Goal: Task Accomplishment & Management: Use online tool/utility

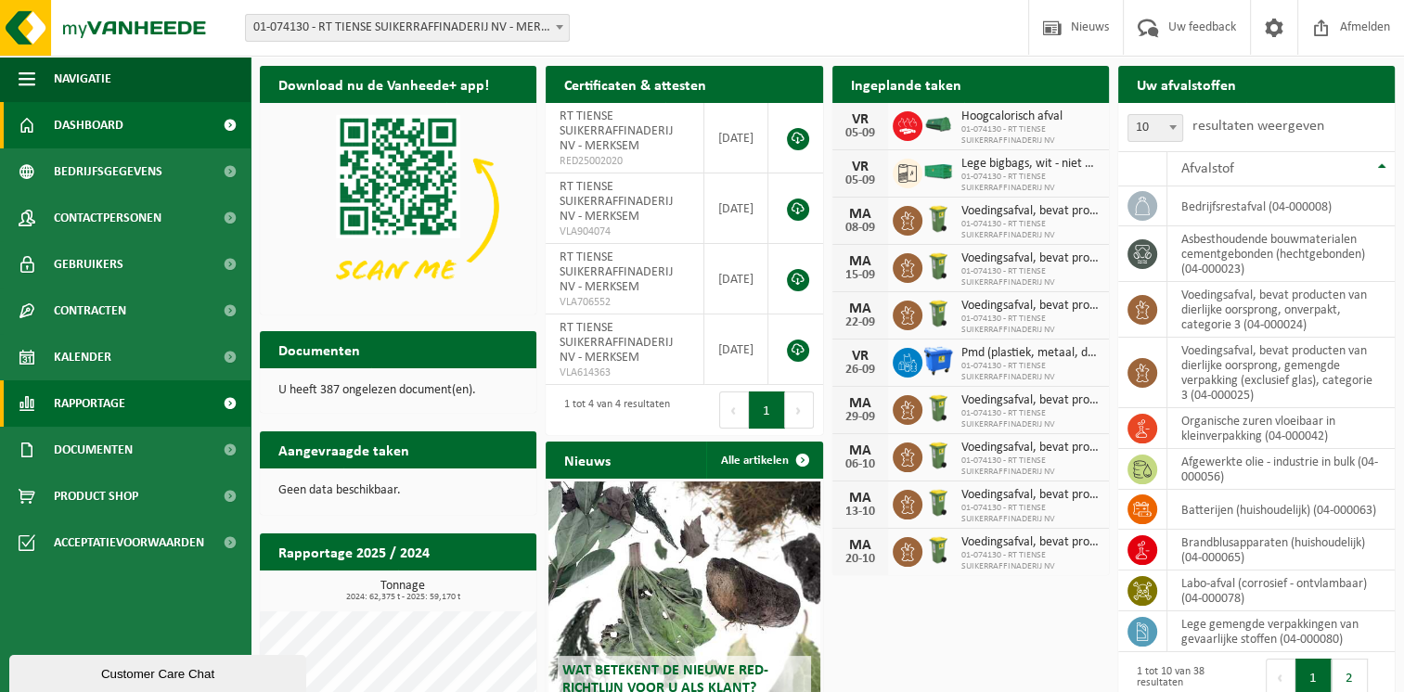
click at [100, 404] on span "Rapportage" at bounding box center [89, 404] width 71 height 46
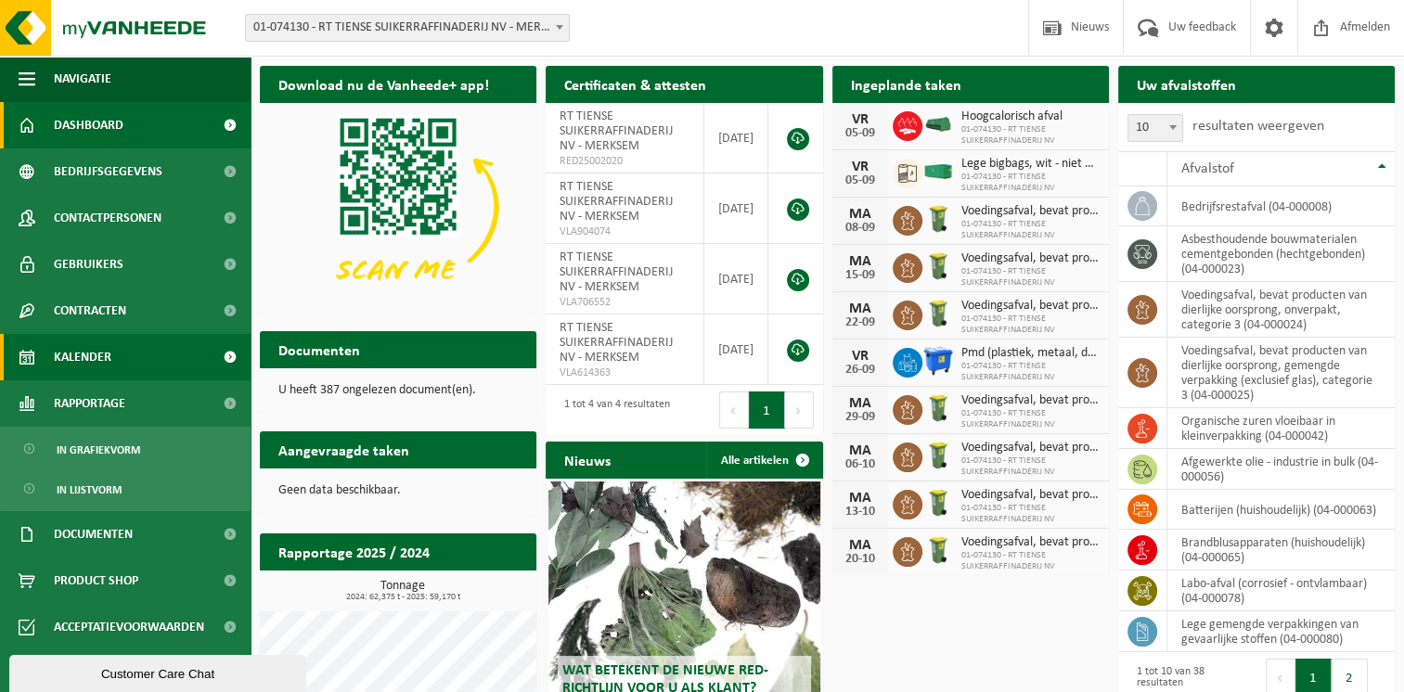
click at [89, 357] on span "Kalender" at bounding box center [83, 357] width 58 height 46
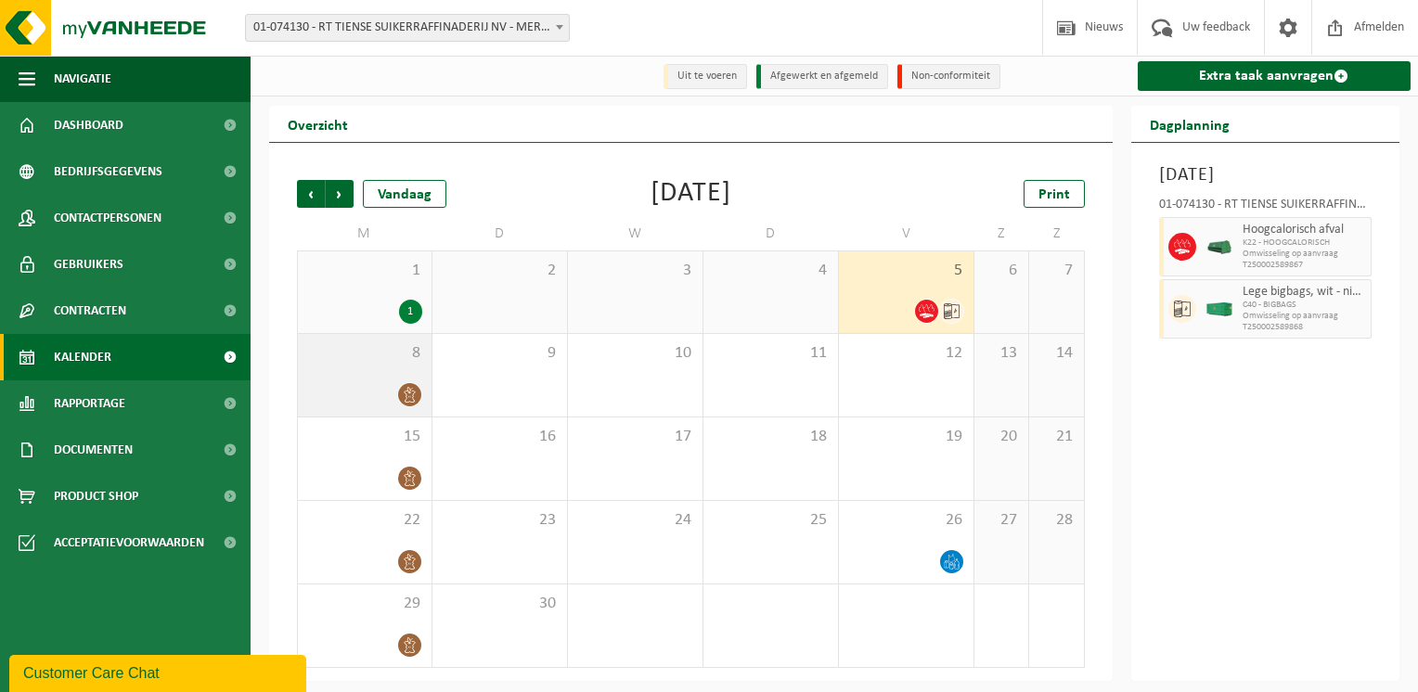
click at [385, 364] on span "8" at bounding box center [364, 353] width 115 height 20
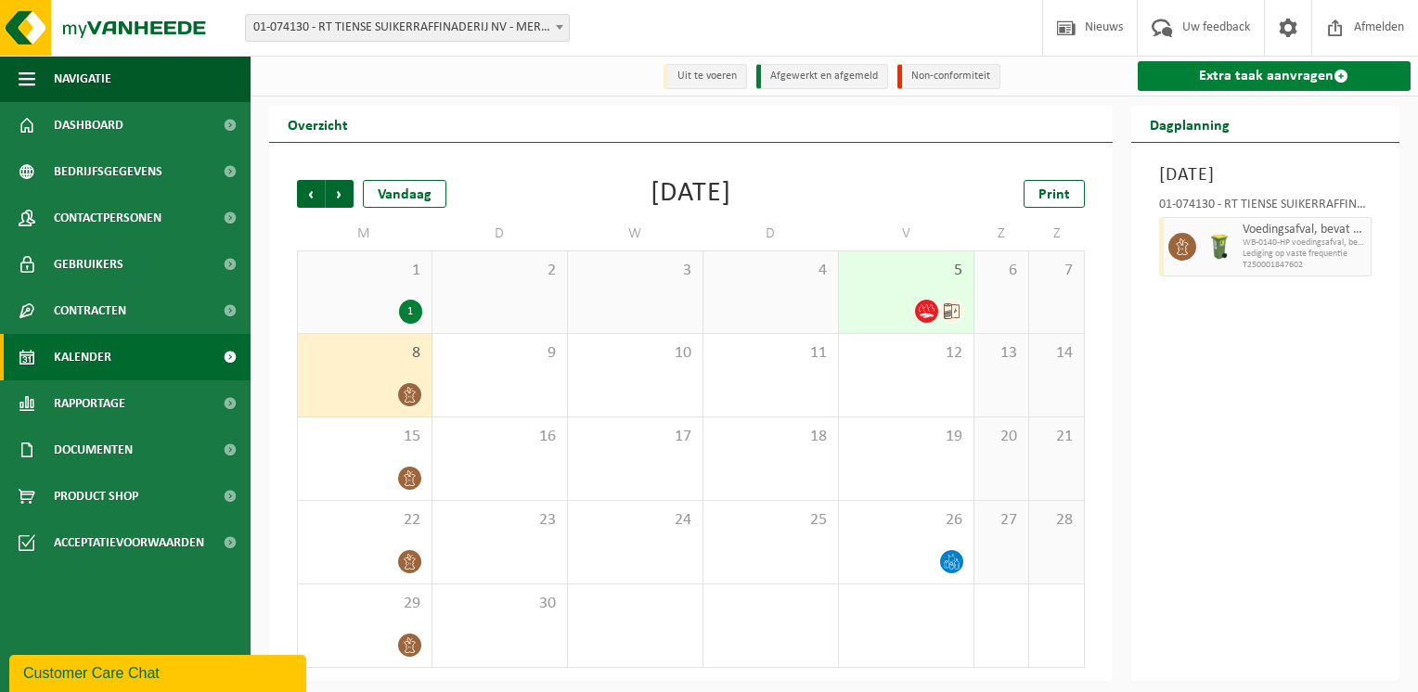
click at [1236, 75] on link "Extra taak aanvragen" at bounding box center [1275, 76] width 274 height 30
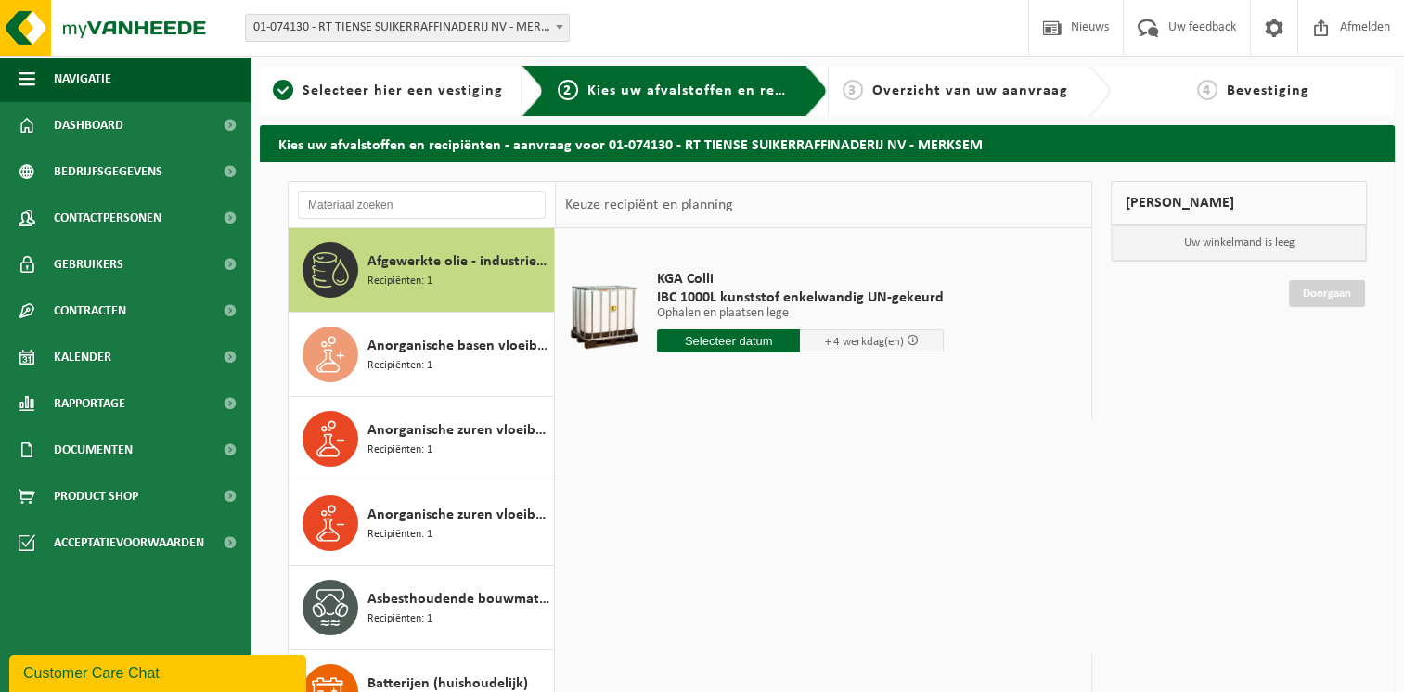
click at [462, 285] on div "Afgewerkte olie - industrie in bulk Recipiënten: 1" at bounding box center [459, 270] width 182 height 56
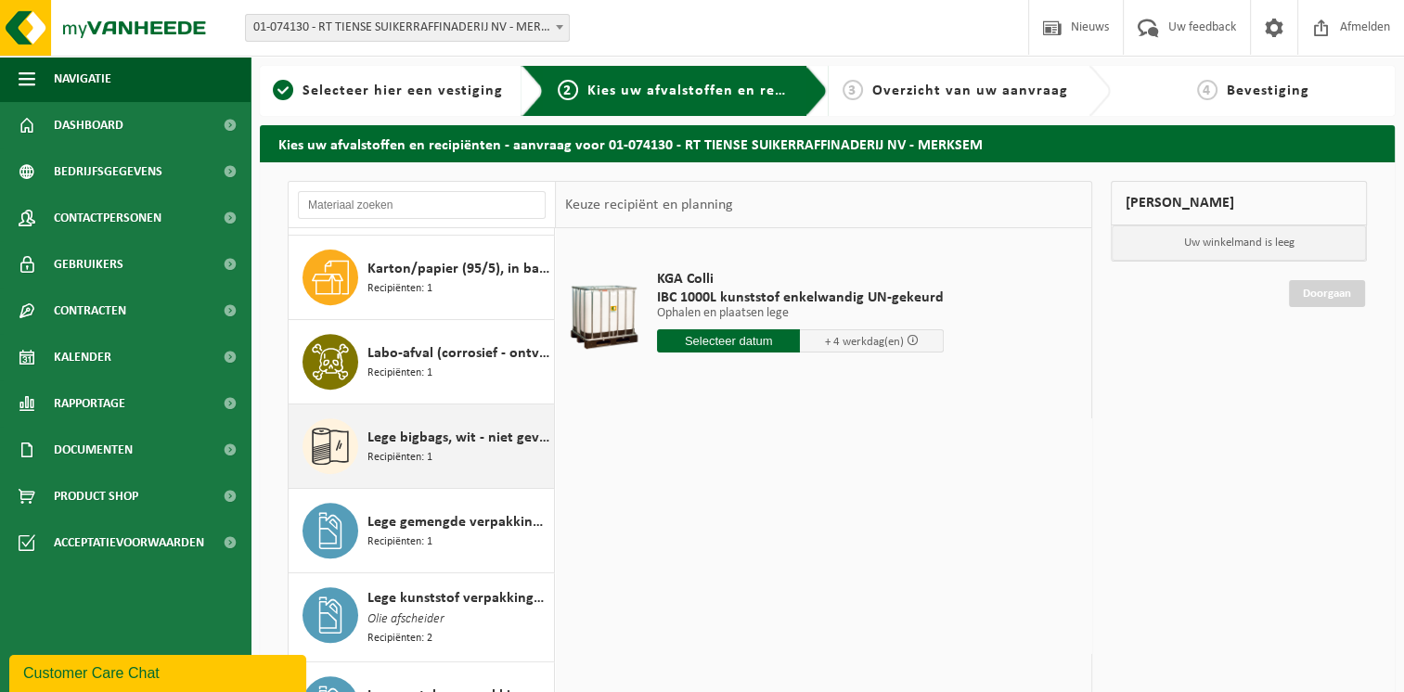
scroll to position [835, 0]
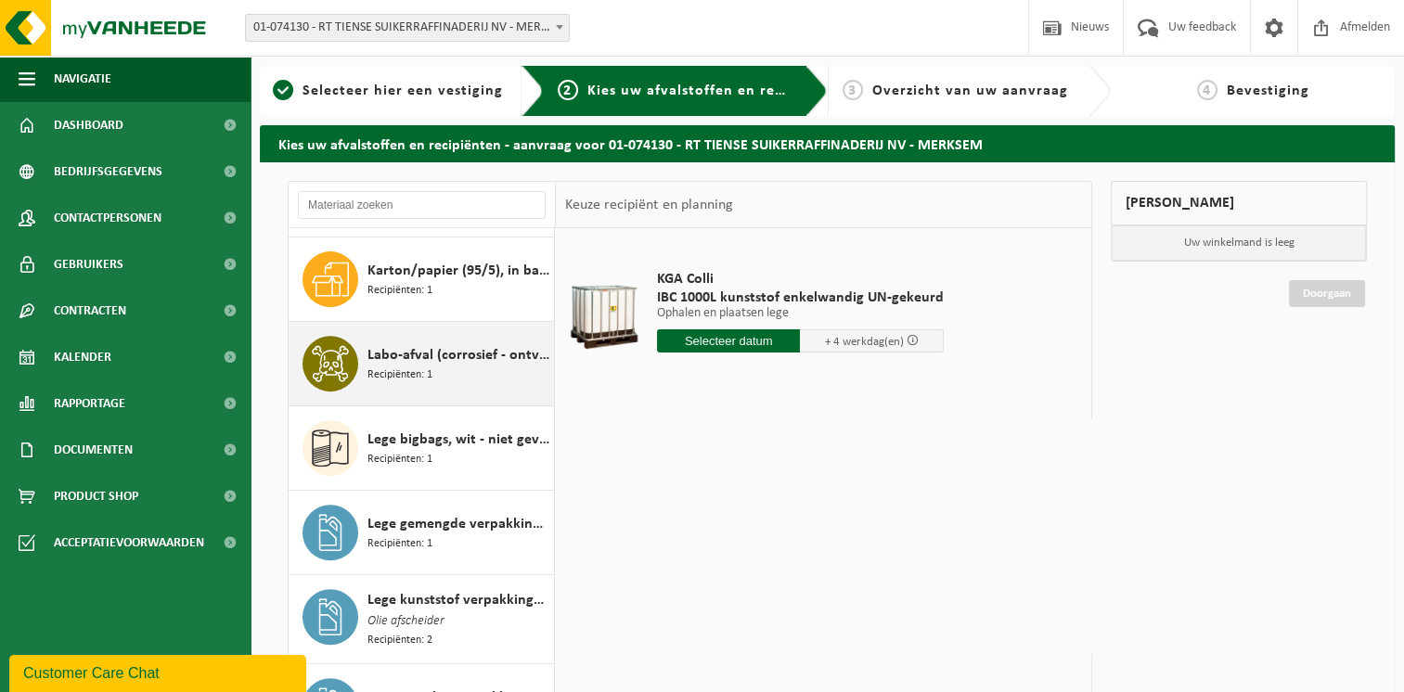
click at [441, 388] on div "Labo-afval (corrosief - ontvlambaar) Recipiënten: 1" at bounding box center [459, 364] width 182 height 56
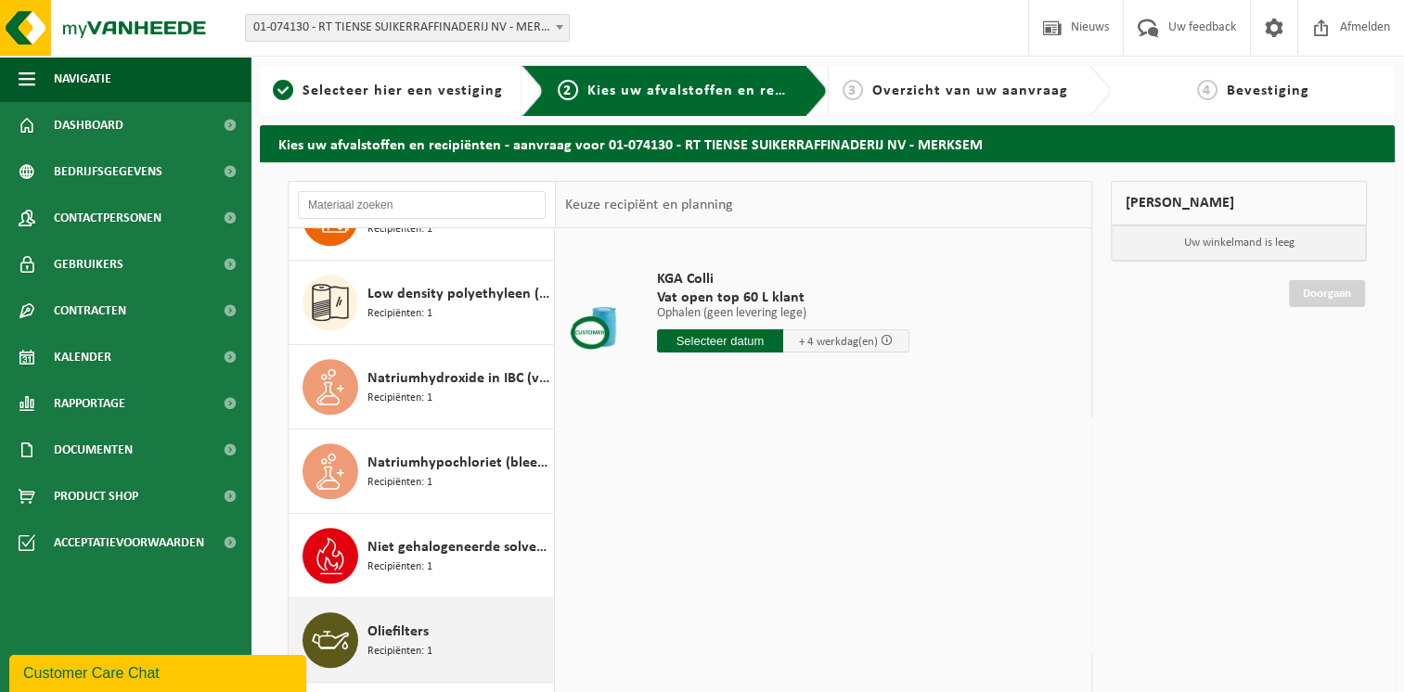
scroll to position [1763, 0]
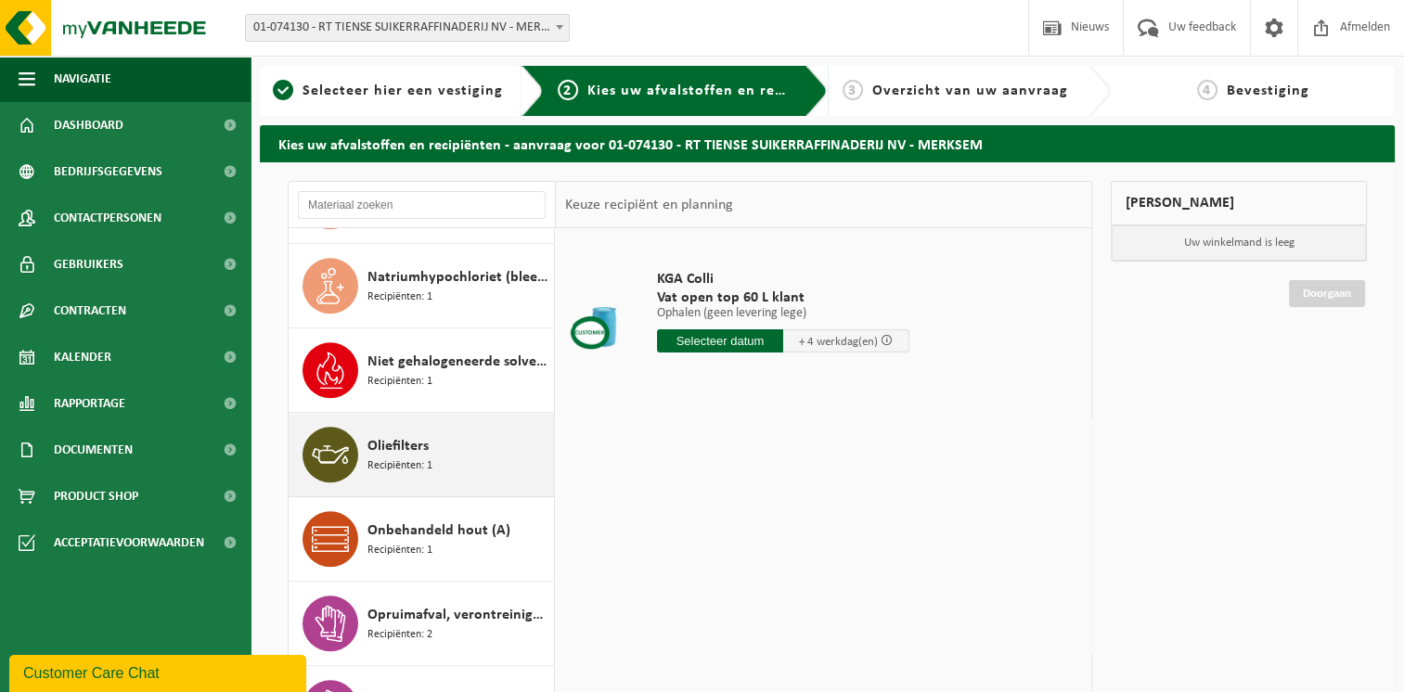
click at [486, 466] on div "Oliefilters Recipiënten: 1" at bounding box center [459, 455] width 182 height 56
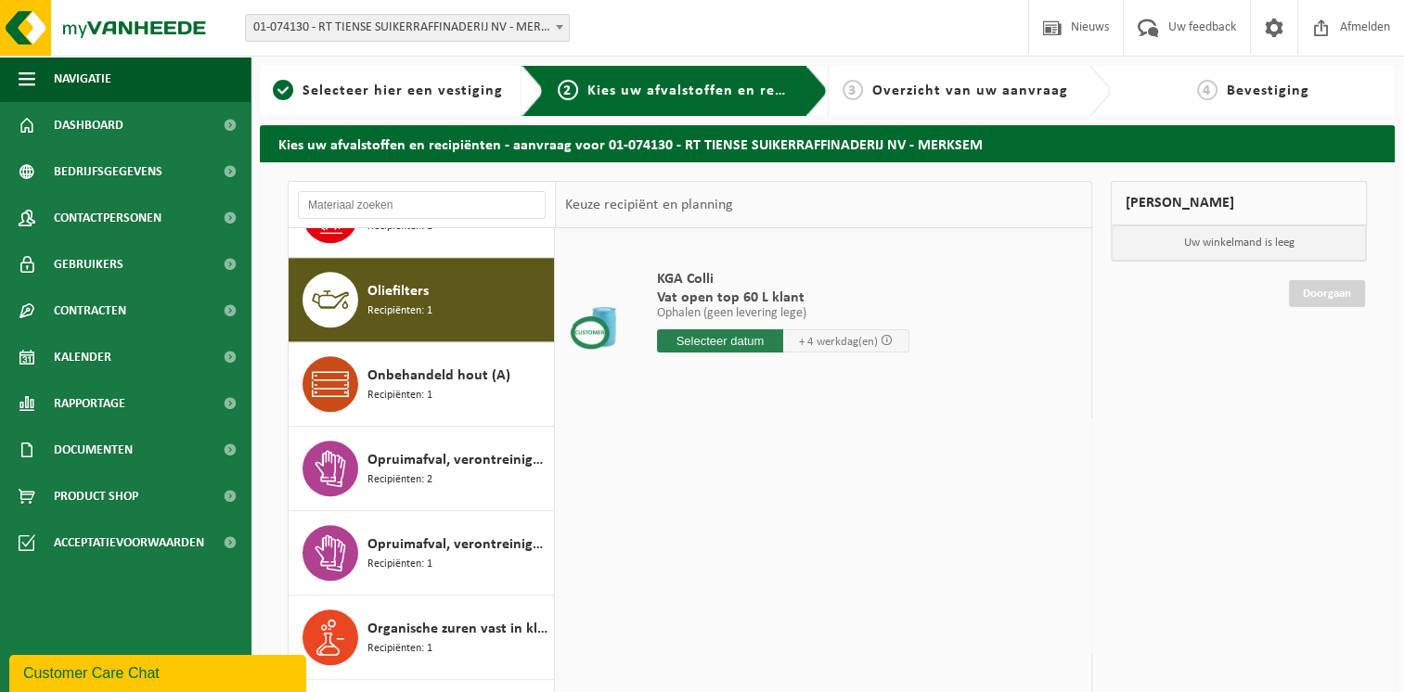
scroll to position [1941, 0]
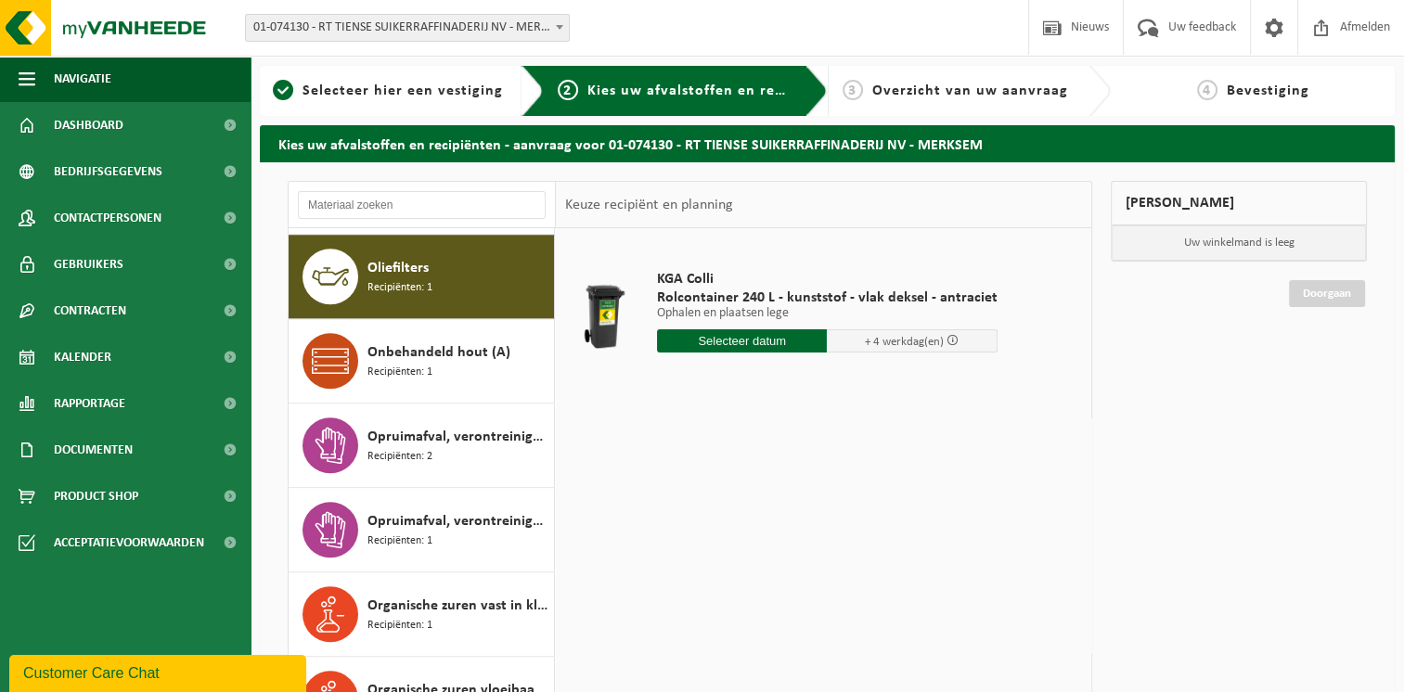
click at [719, 342] on input "text" at bounding box center [742, 341] width 171 height 23
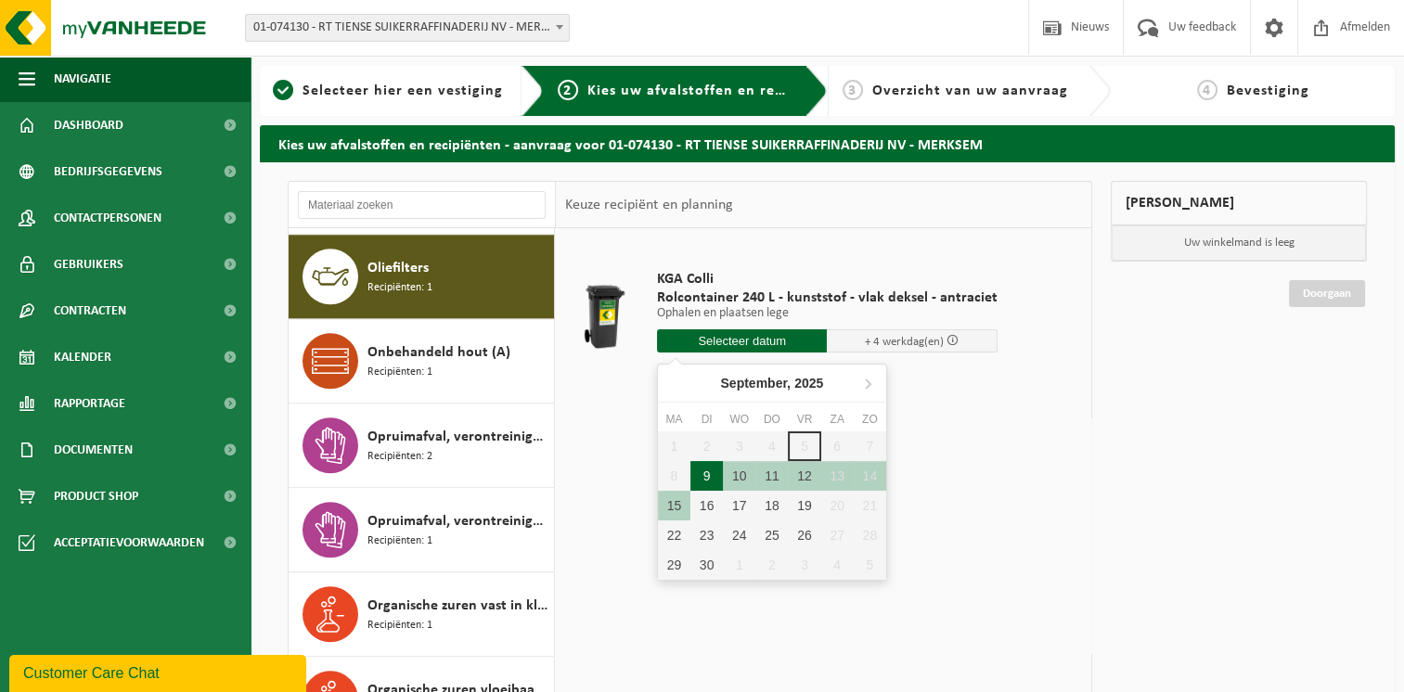
click at [710, 477] on div "9" at bounding box center [707, 476] width 32 height 30
type input "Van [DATE]"
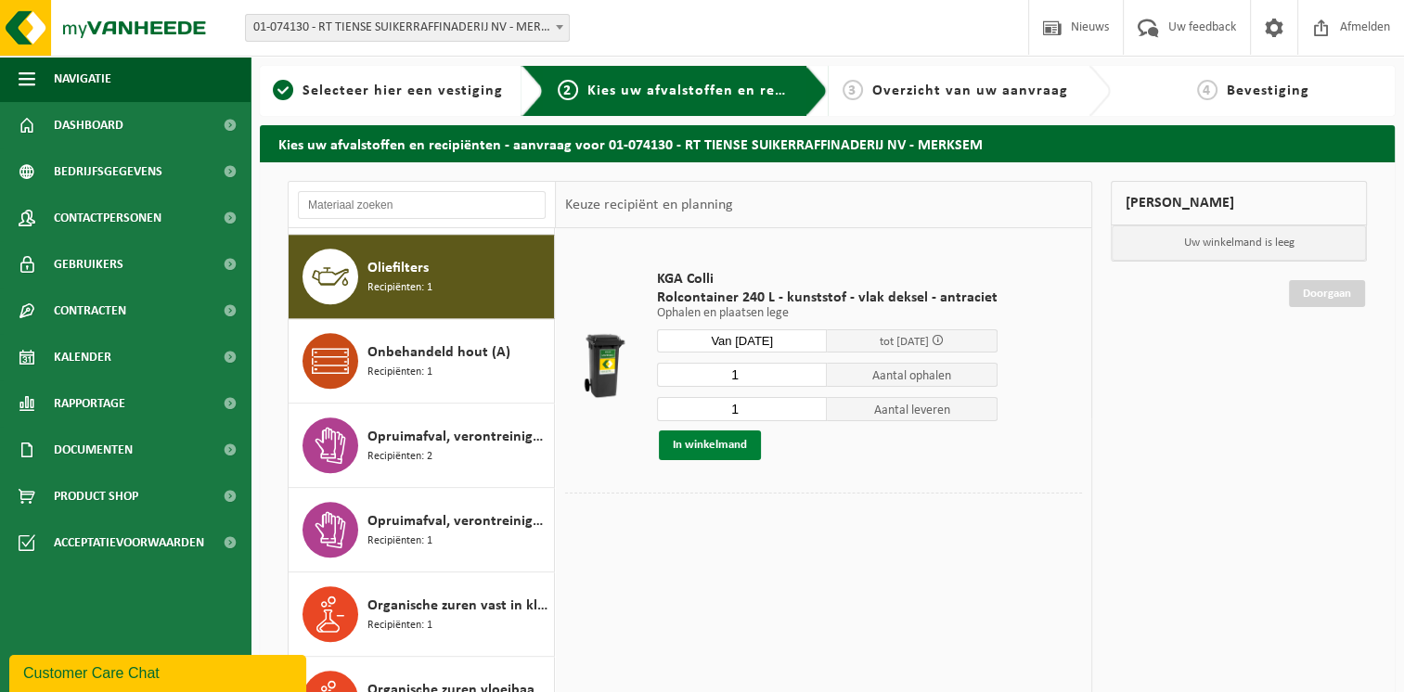
click at [704, 446] on button "In winkelmand" at bounding box center [710, 446] width 102 height 30
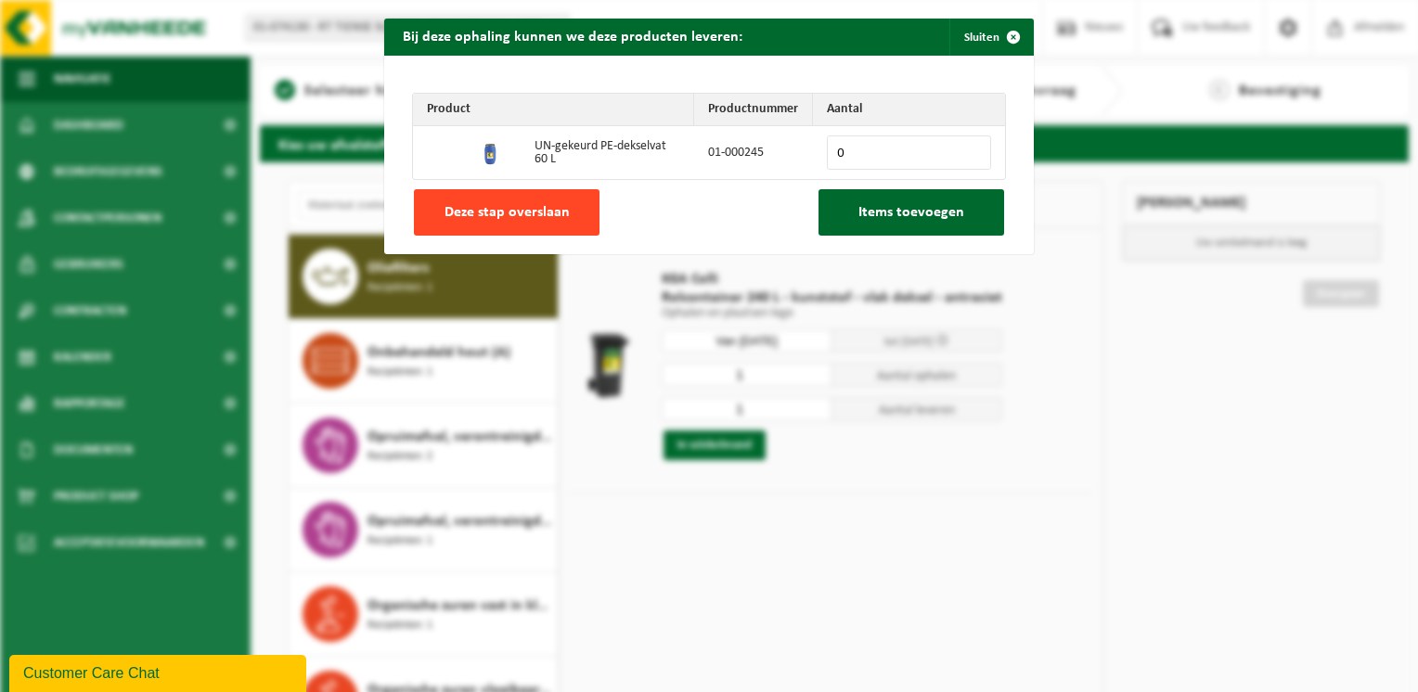
click at [544, 215] on span "Deze stap overslaan" at bounding box center [507, 212] width 125 height 15
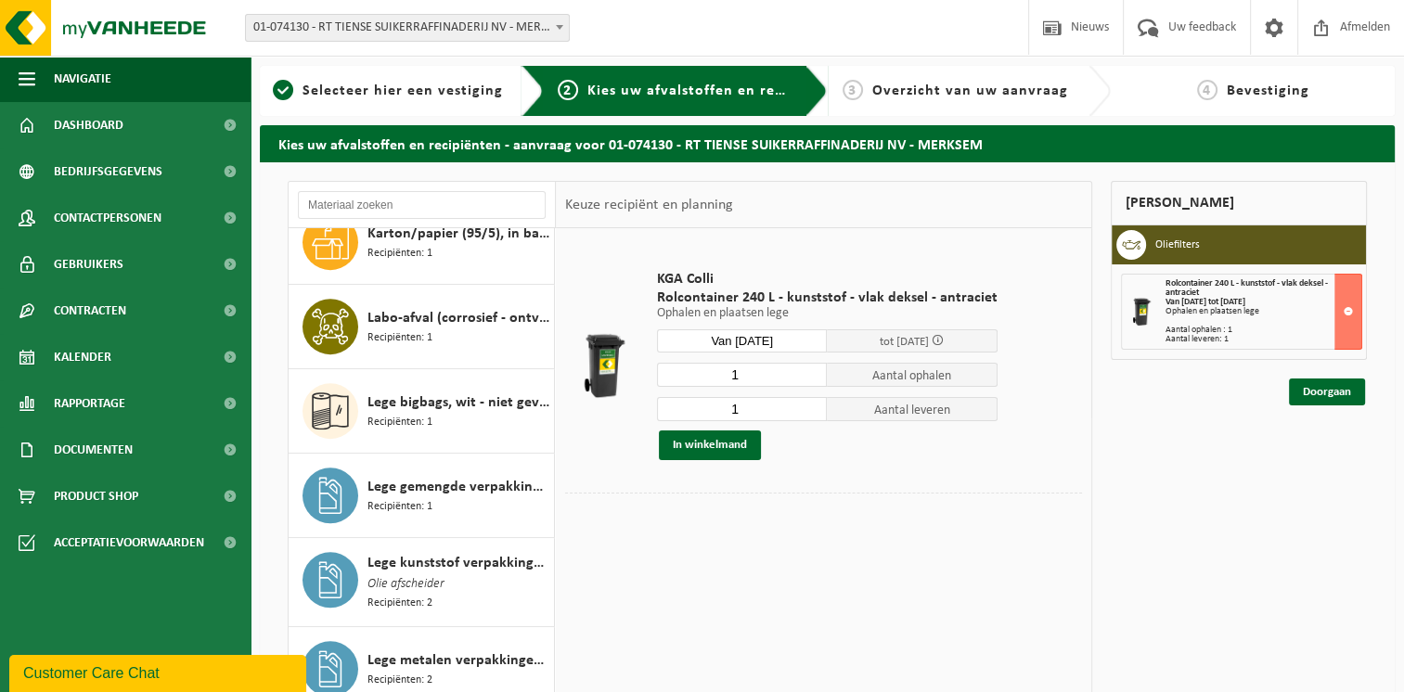
scroll to position [801, 0]
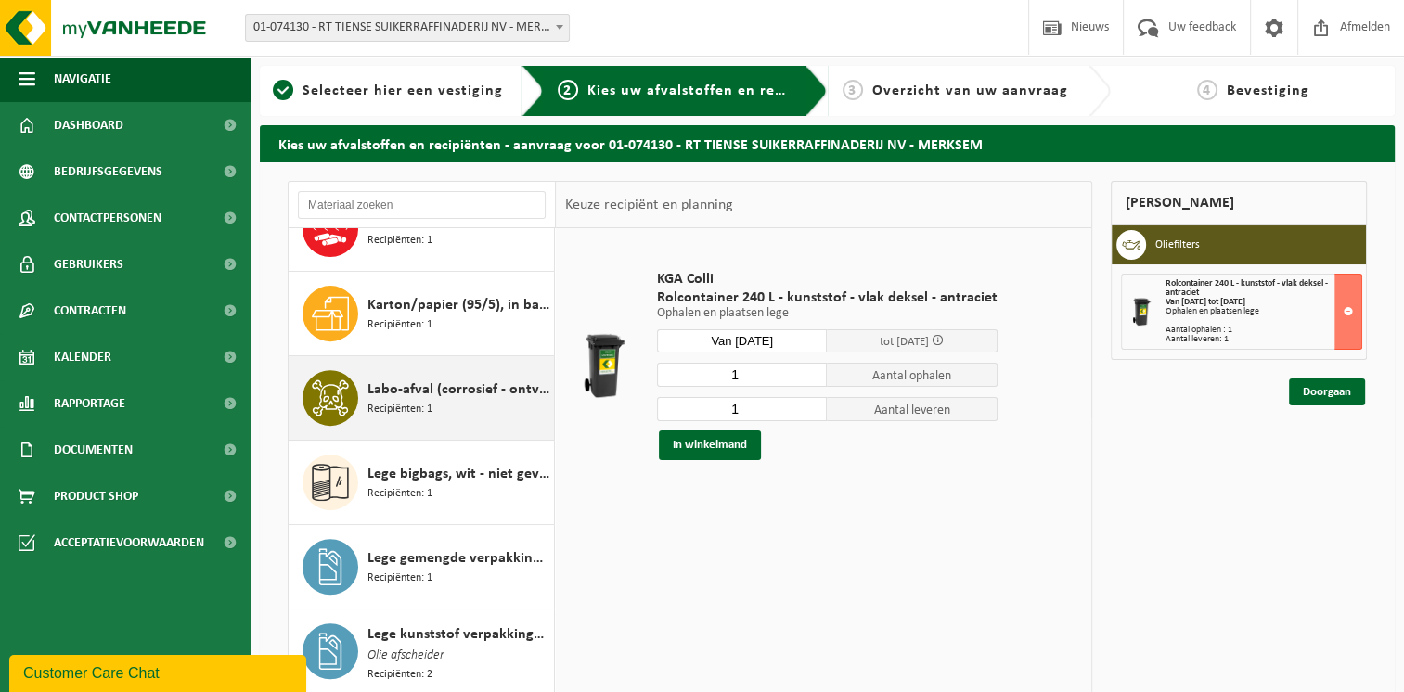
click at [469, 421] on div "Labo-afval (corrosief - ontvlambaar) Recipiënten: 1" at bounding box center [459, 398] width 182 height 56
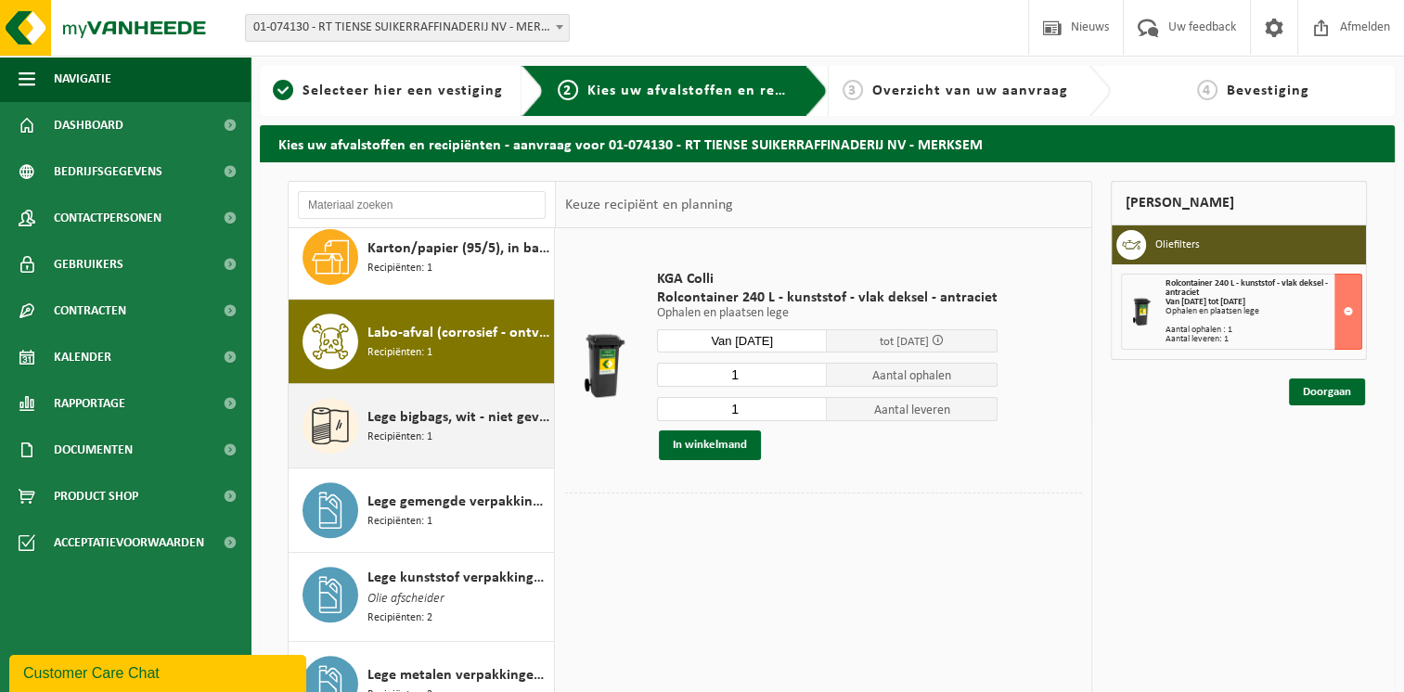
scroll to position [927, 0]
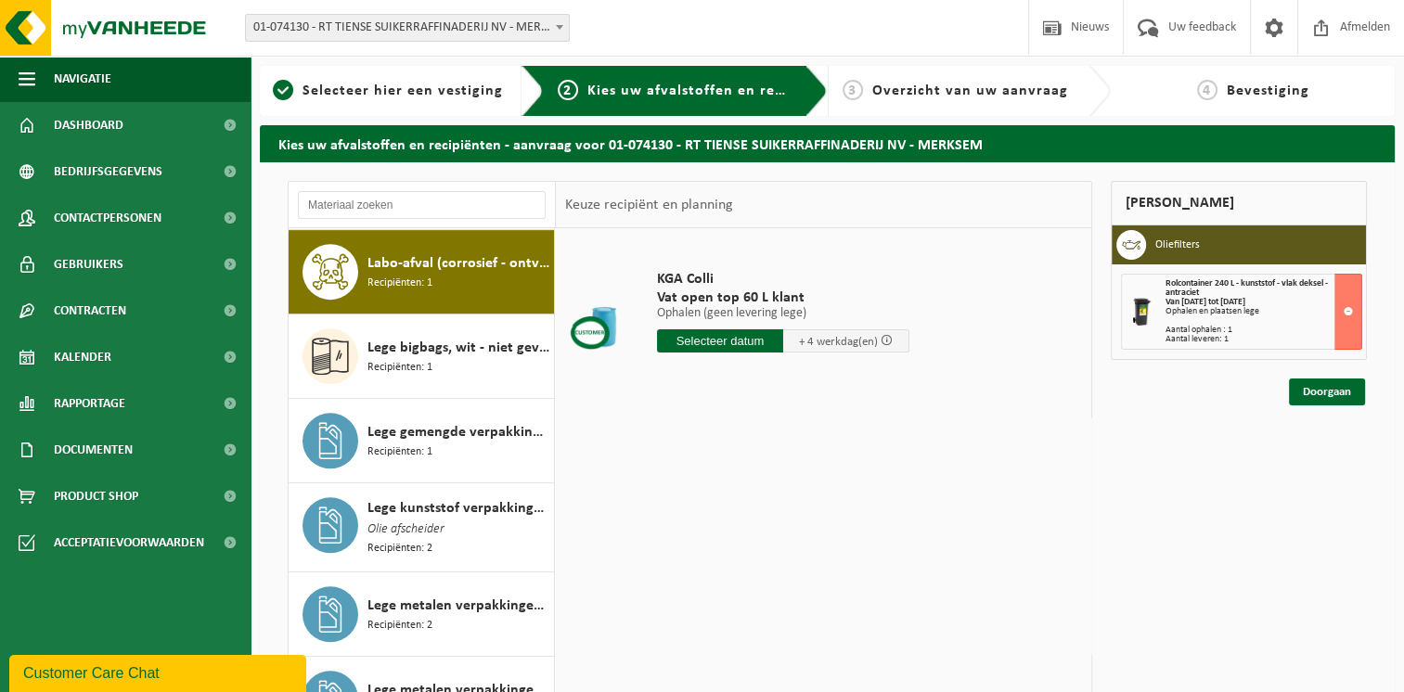
click at [700, 342] on input "text" at bounding box center [720, 341] width 126 height 23
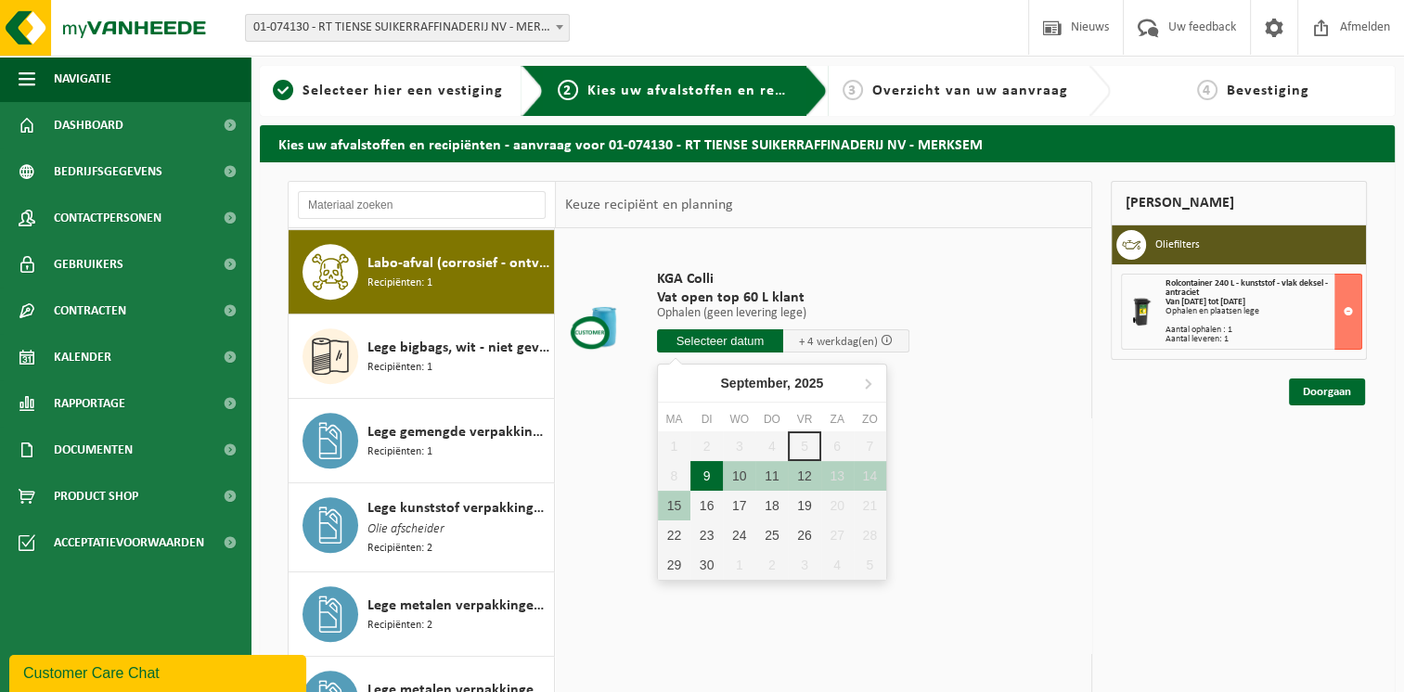
click at [702, 478] on div "9" at bounding box center [707, 476] width 32 height 30
type input "Van [DATE]"
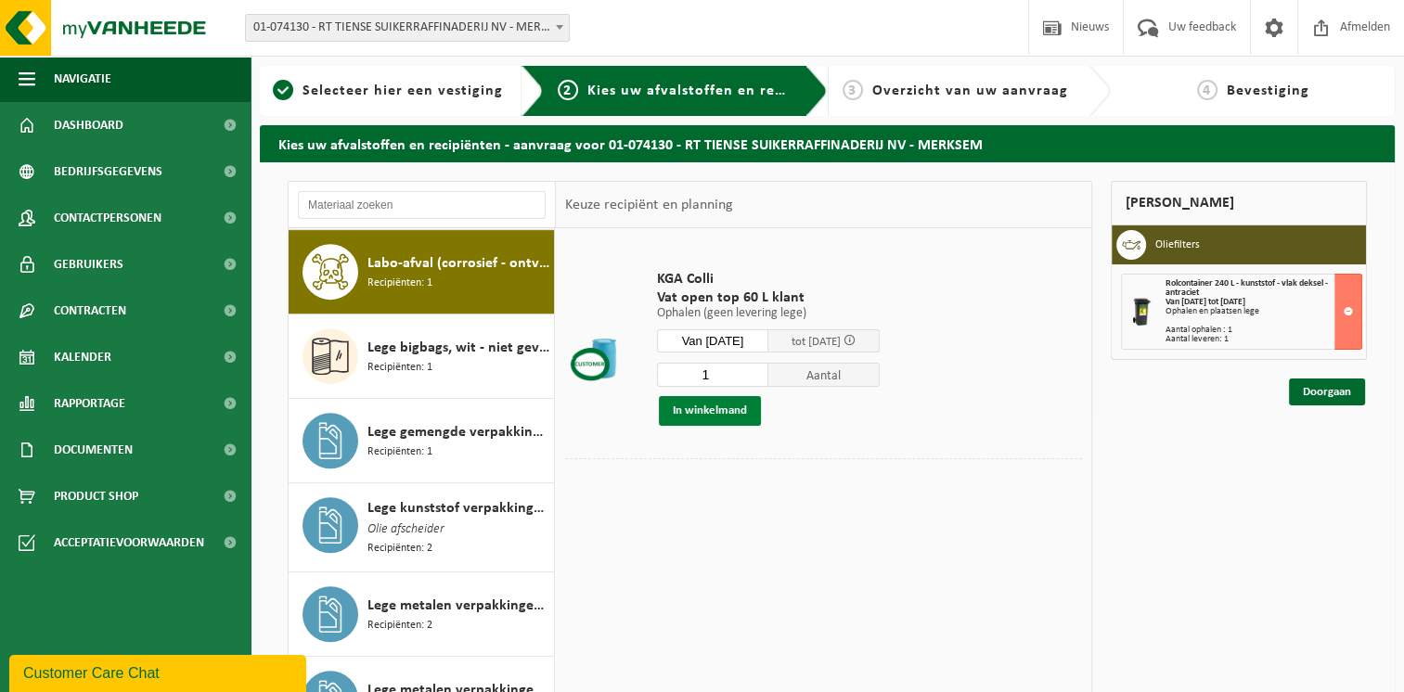
click at [726, 410] on button "In winkelmand" at bounding box center [710, 411] width 102 height 30
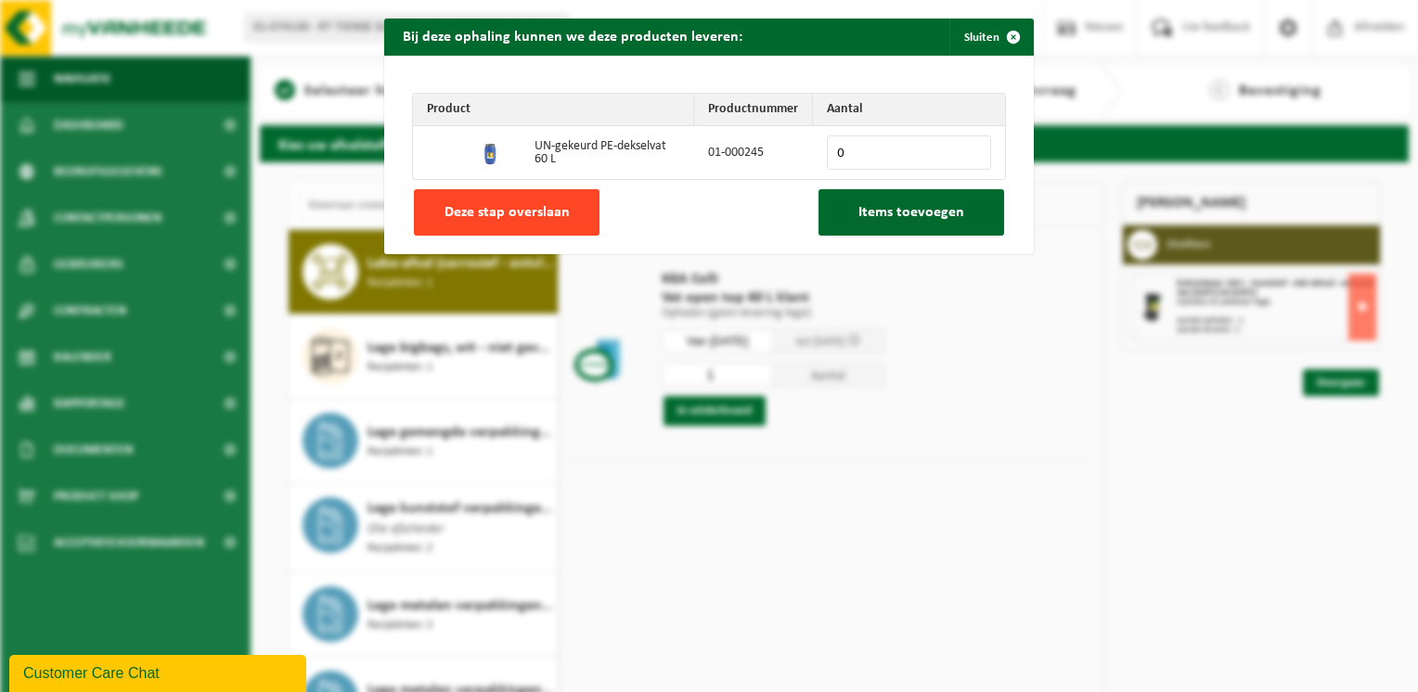
click at [498, 210] on span "Deze stap overslaan" at bounding box center [507, 212] width 125 height 15
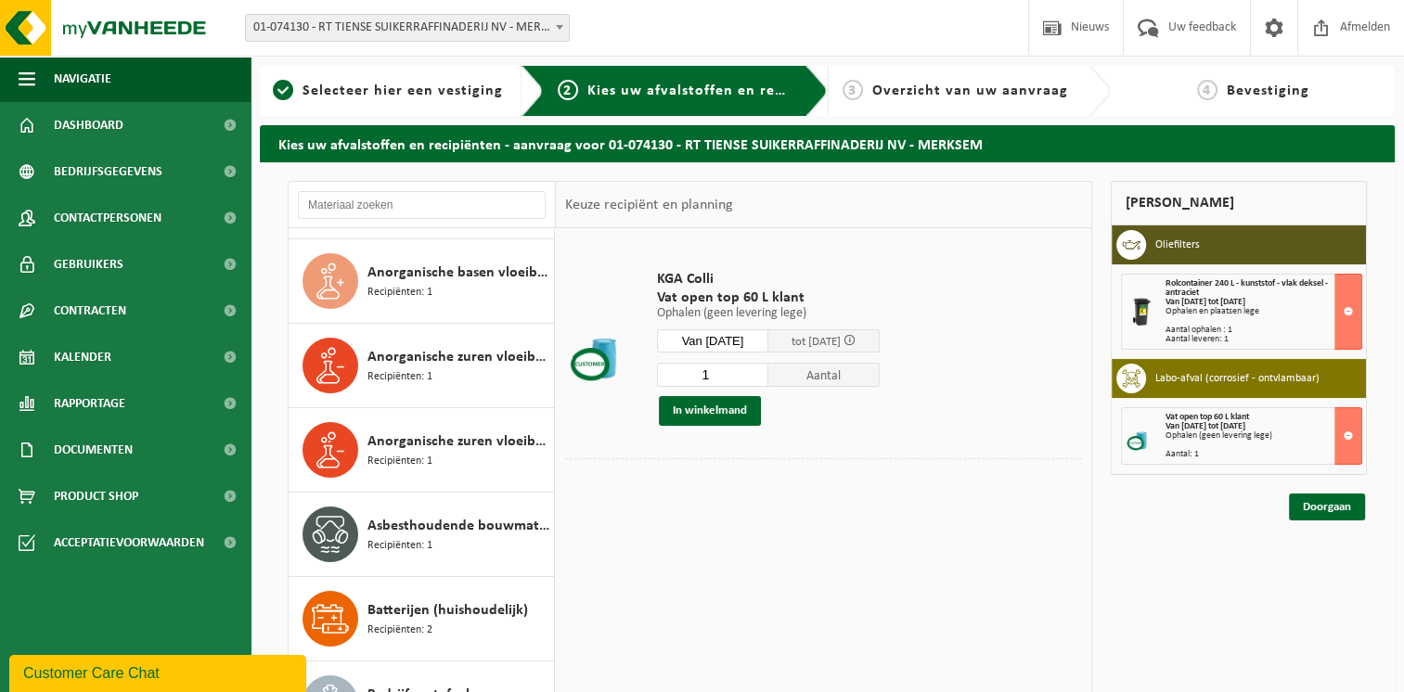
scroll to position [0, 0]
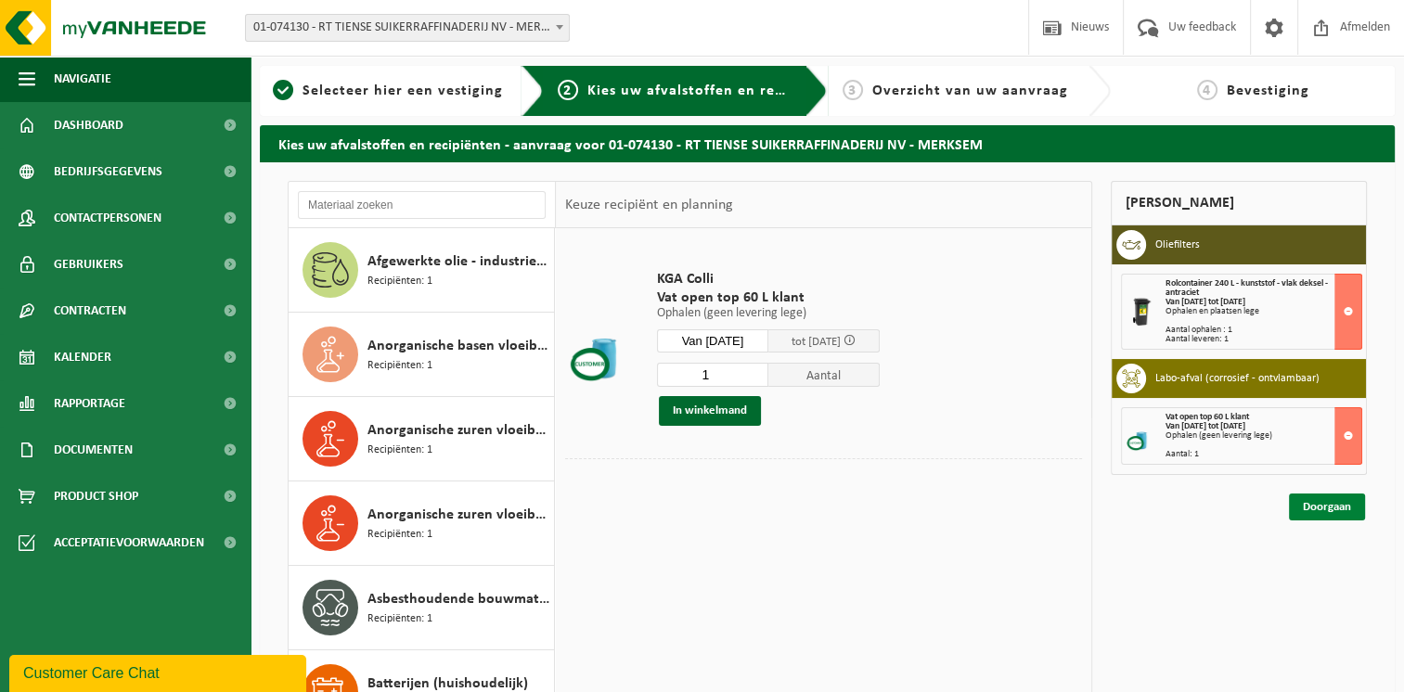
click at [1337, 507] on link "Doorgaan" at bounding box center [1327, 507] width 76 height 27
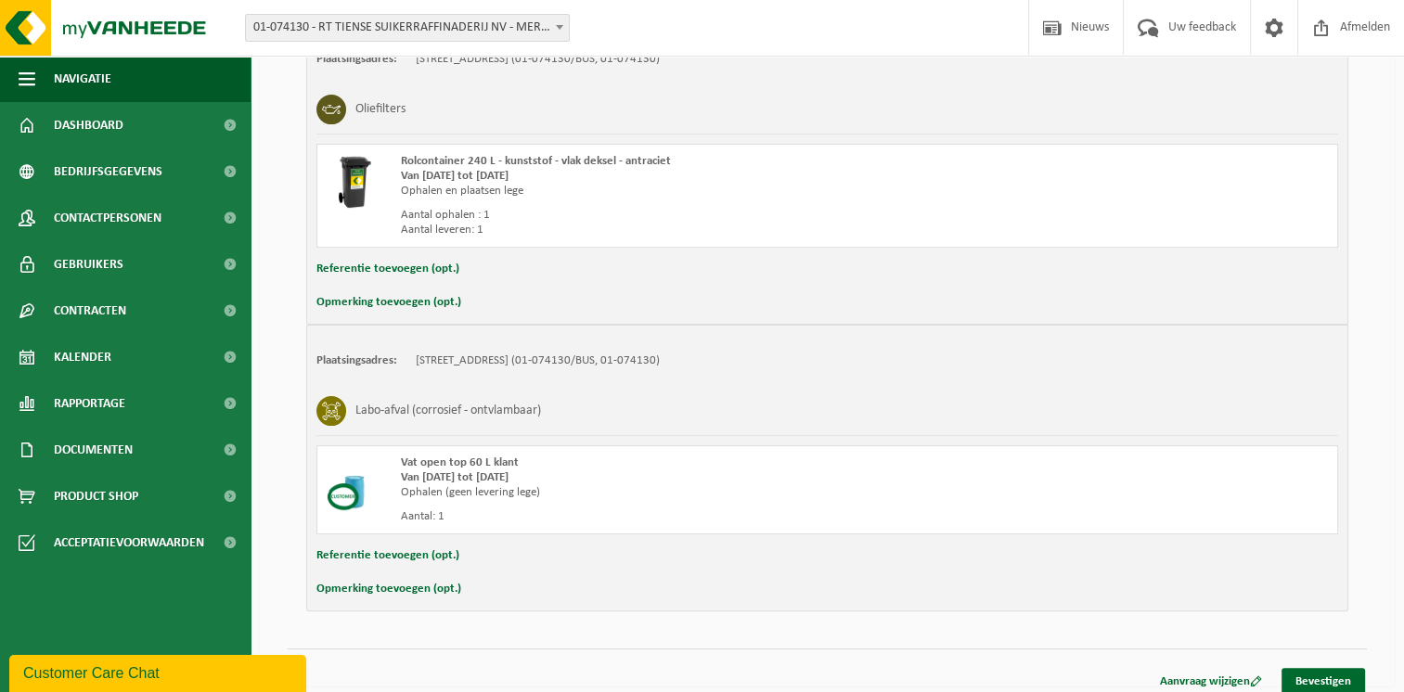
scroll to position [403, 0]
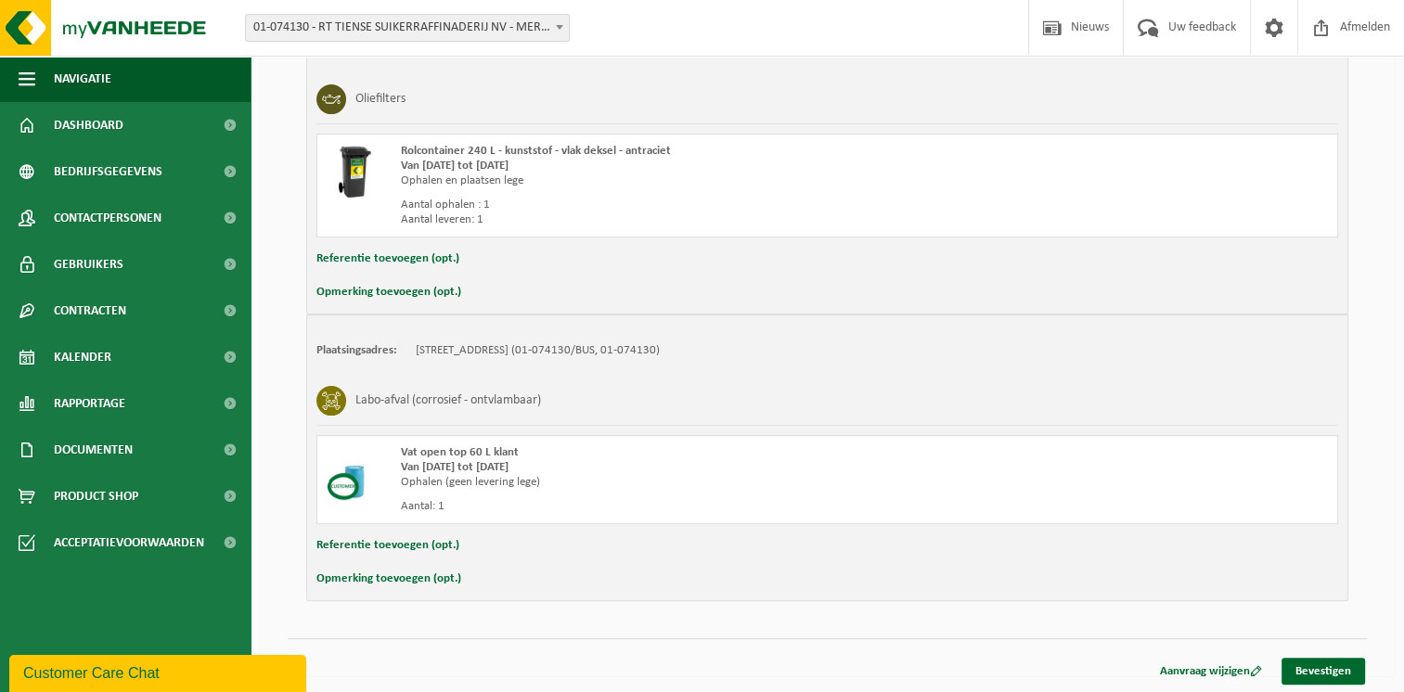
click at [406, 576] on button "Opmerking toevoegen (opt.)" at bounding box center [389, 579] width 145 height 24
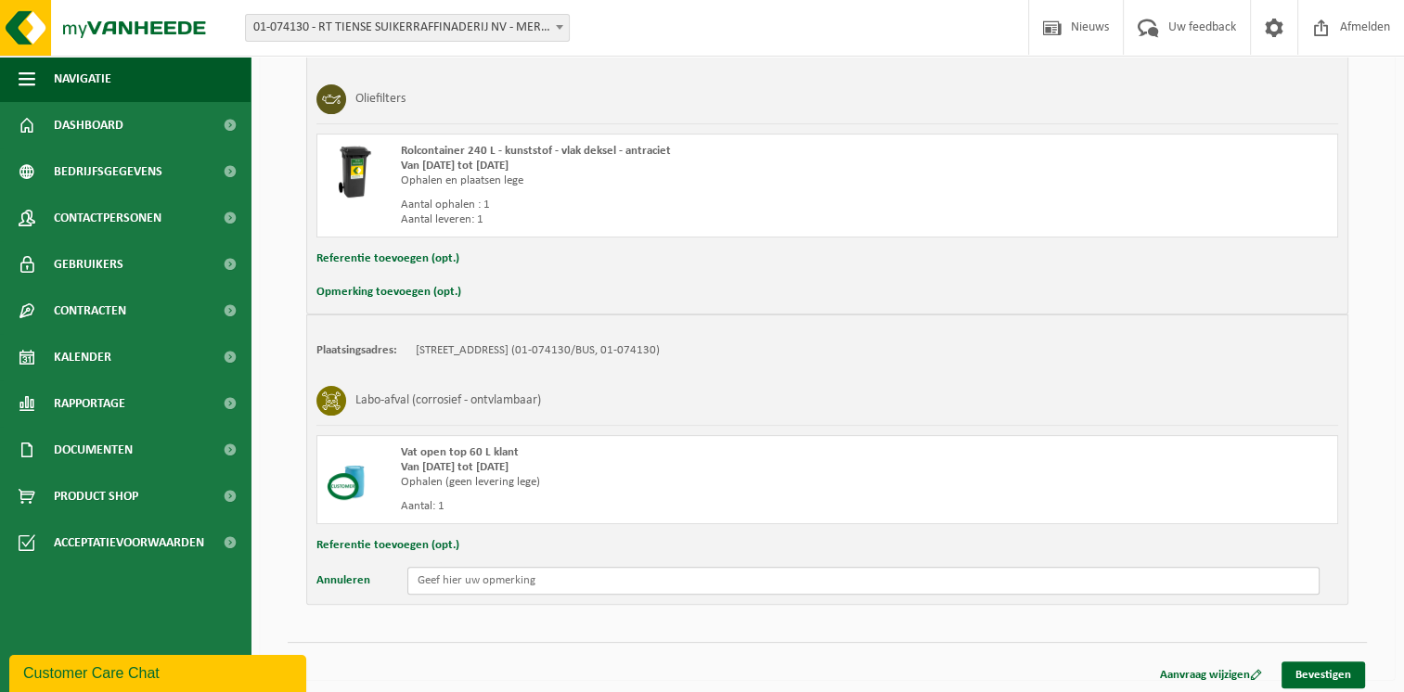
click at [448, 579] on input "text" at bounding box center [863, 581] width 912 height 28
type input "Gelieve een lege te leveren!"
click at [1335, 674] on link "Bevestigen" at bounding box center [1324, 675] width 84 height 27
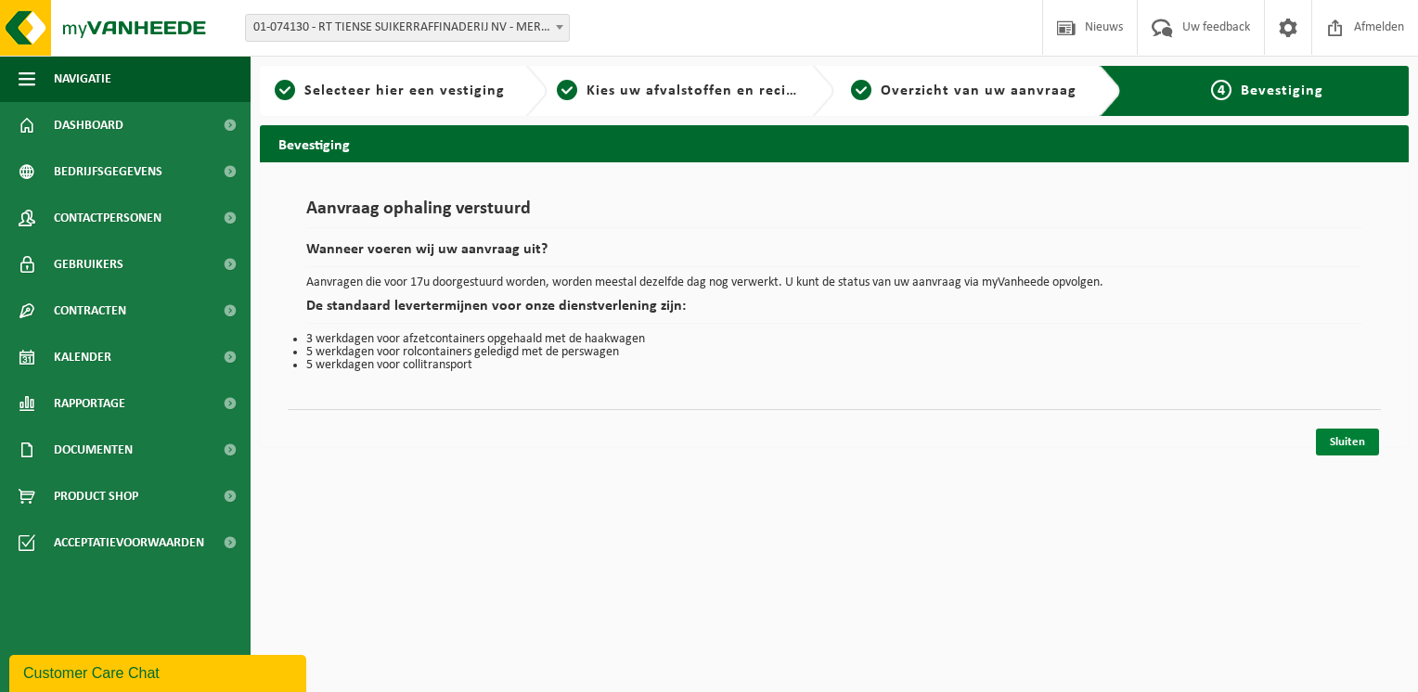
click at [1345, 441] on link "Sluiten" at bounding box center [1347, 442] width 63 height 27
